Goal: Task Accomplishment & Management: Use online tool/utility

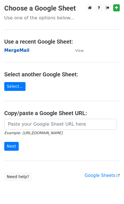
click at [18, 52] on strong "MergeMail" at bounding box center [16, 50] width 25 height 5
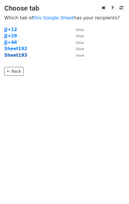
click at [20, 56] on strong "Sheet193" at bounding box center [15, 55] width 23 height 5
click at [18, 56] on strong "Sheet193" at bounding box center [15, 55] width 23 height 5
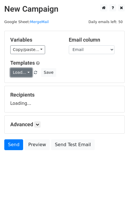
click at [19, 71] on link "Load..." at bounding box center [21, 72] width 22 height 9
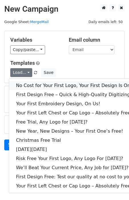
click at [32, 84] on link "No Cost for Your First Logo, Your First Design Is On Us!" at bounding box center [77, 85] width 137 height 9
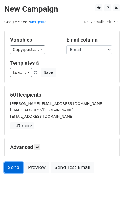
click at [14, 171] on link "Send" at bounding box center [13, 167] width 19 height 11
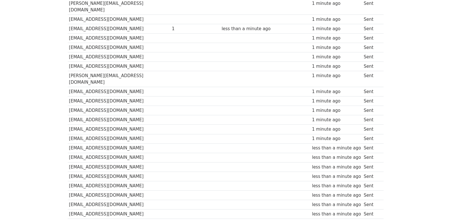
scroll to position [396, 0]
